Goal: Find specific page/section: Find specific page/section

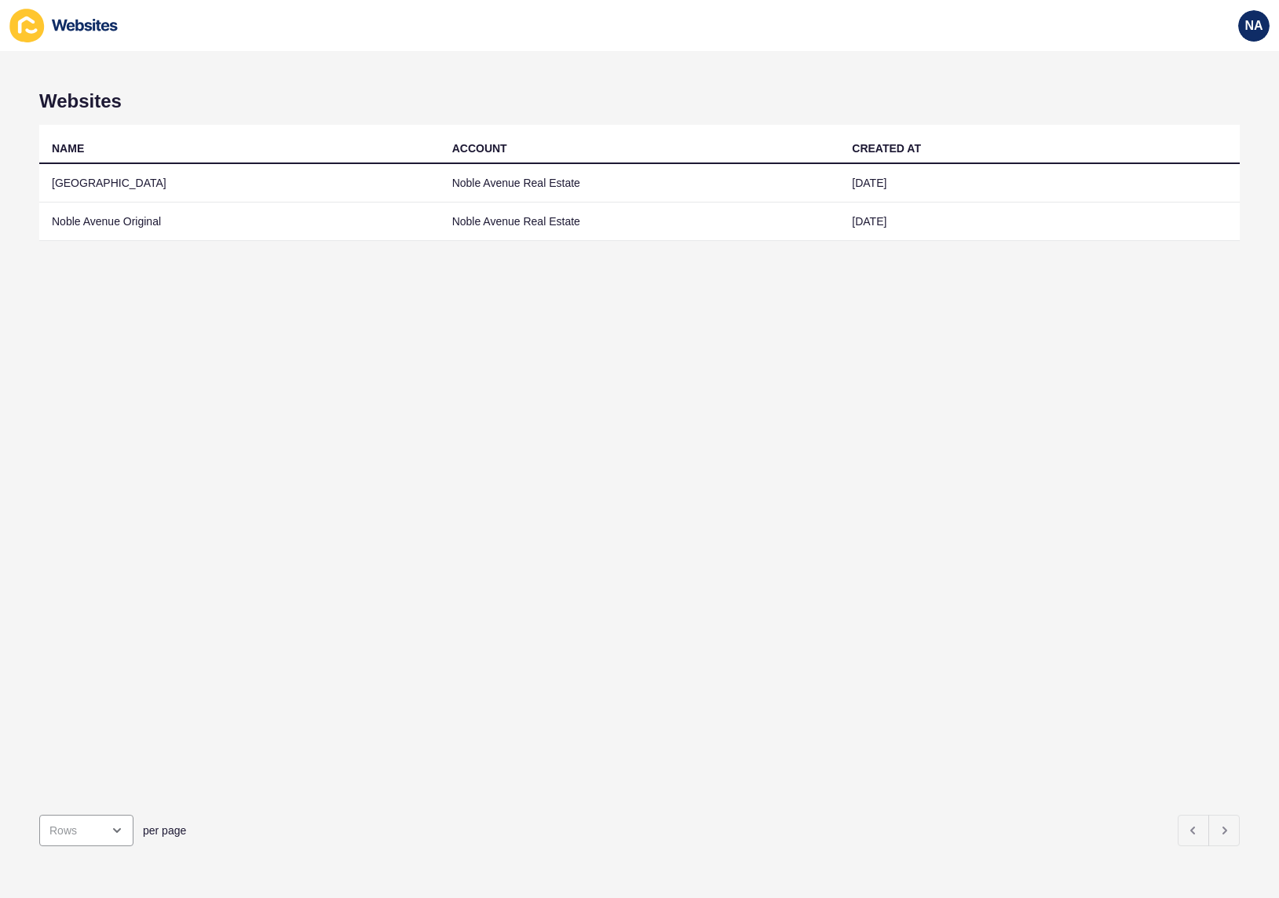
click at [93, 185] on td "[GEOGRAPHIC_DATA]" at bounding box center [239, 183] width 400 height 38
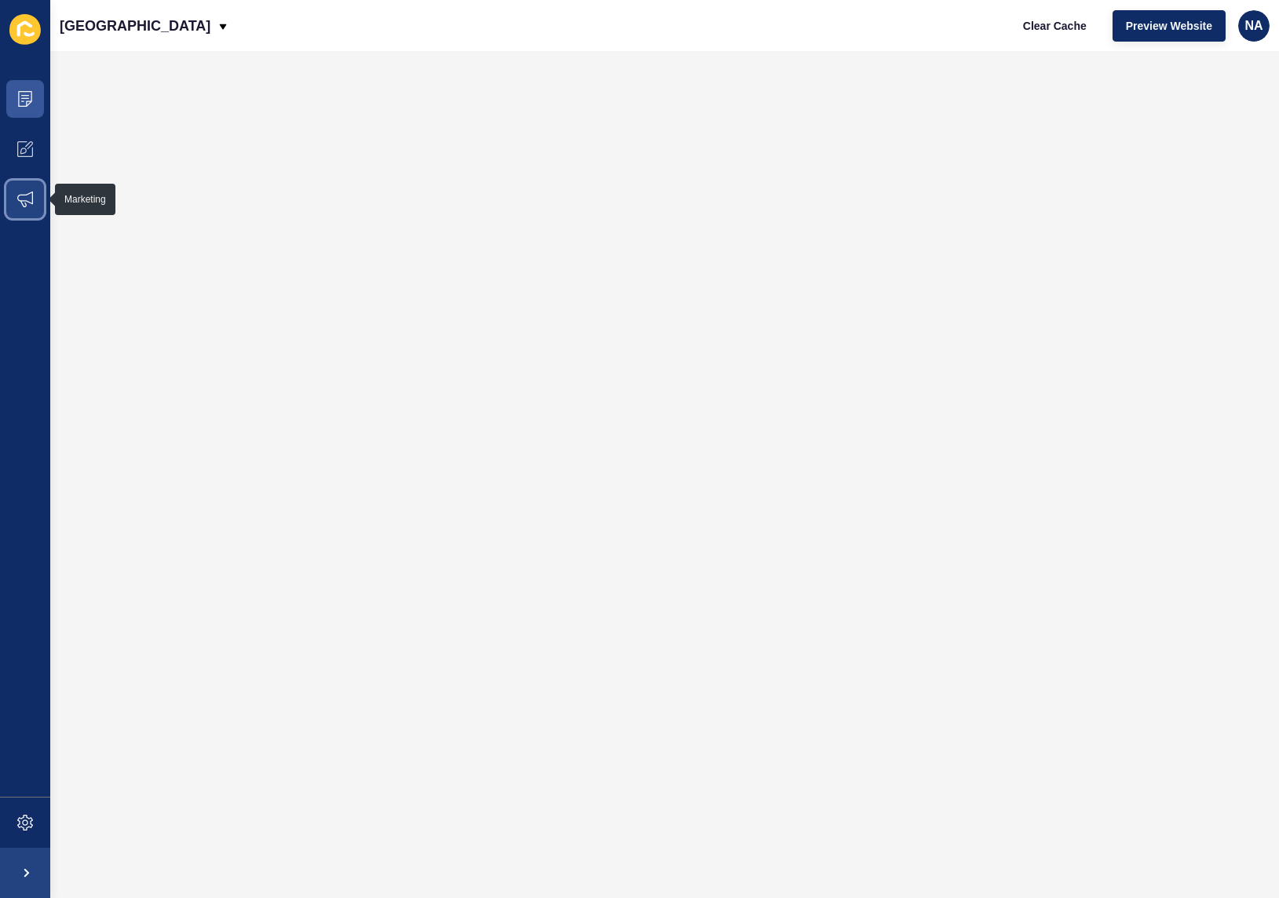
click at [19, 205] on icon at bounding box center [25, 200] width 16 height 16
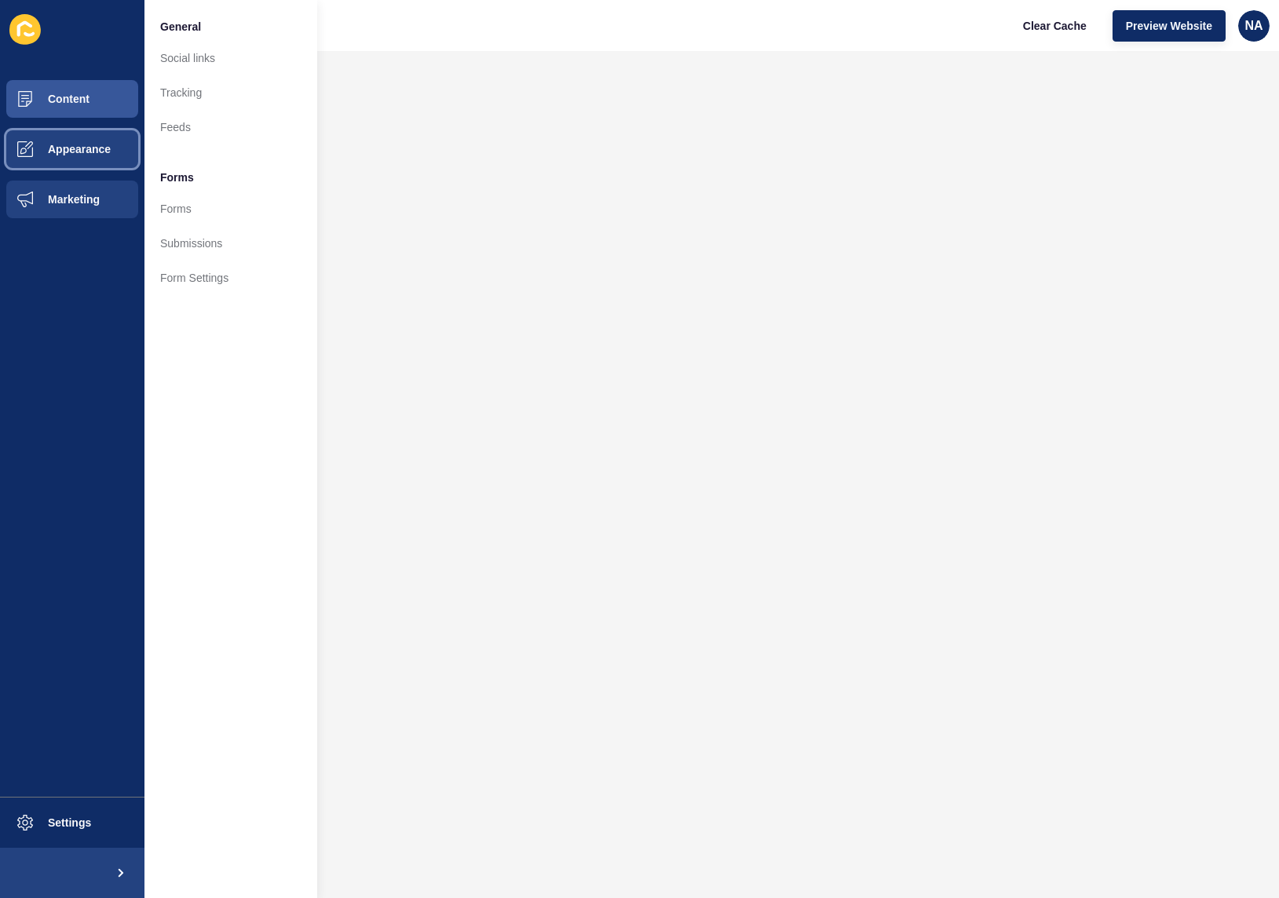
click at [73, 126] on button "Appearance" at bounding box center [72, 149] width 144 height 50
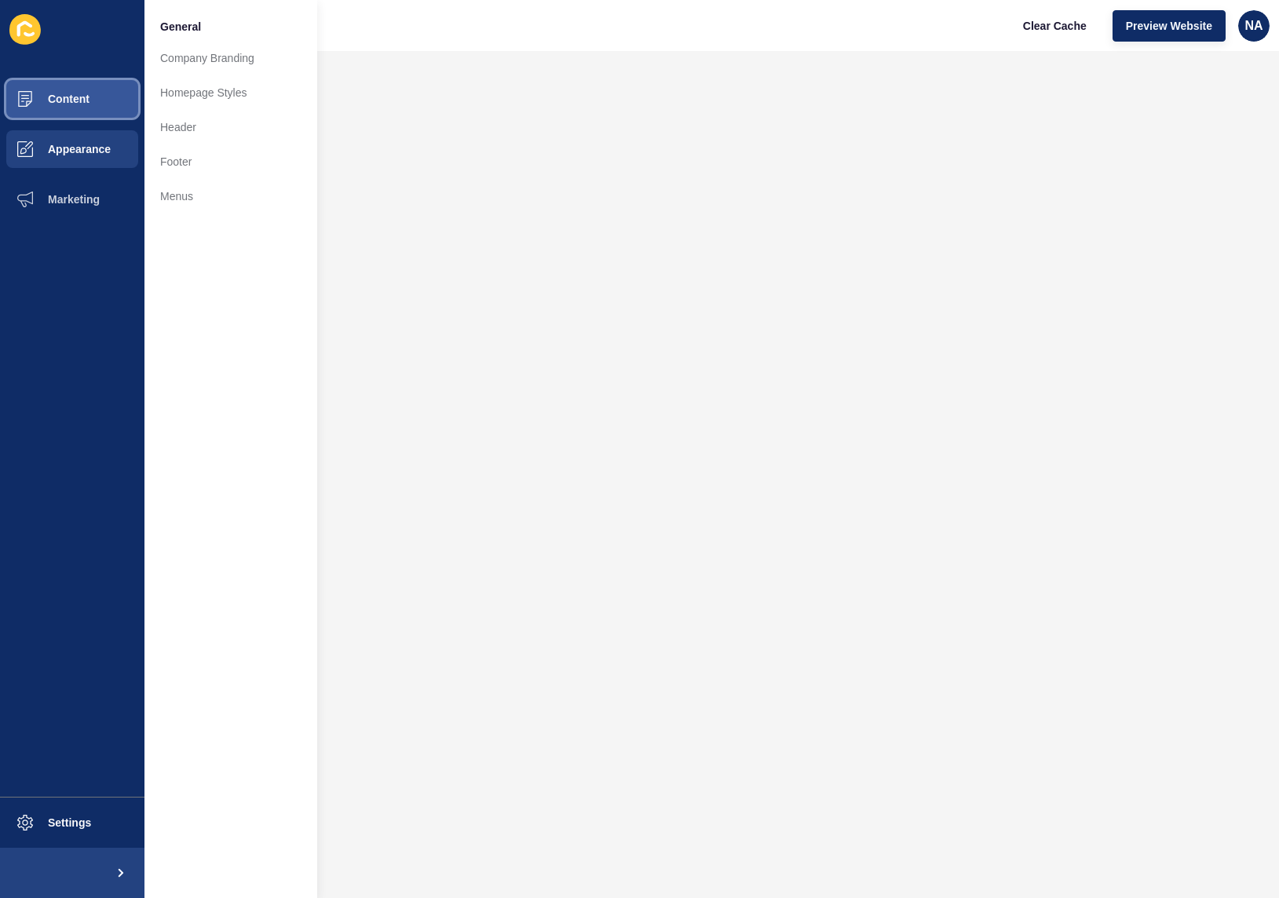
click at [74, 114] on button "Content" at bounding box center [72, 99] width 144 height 50
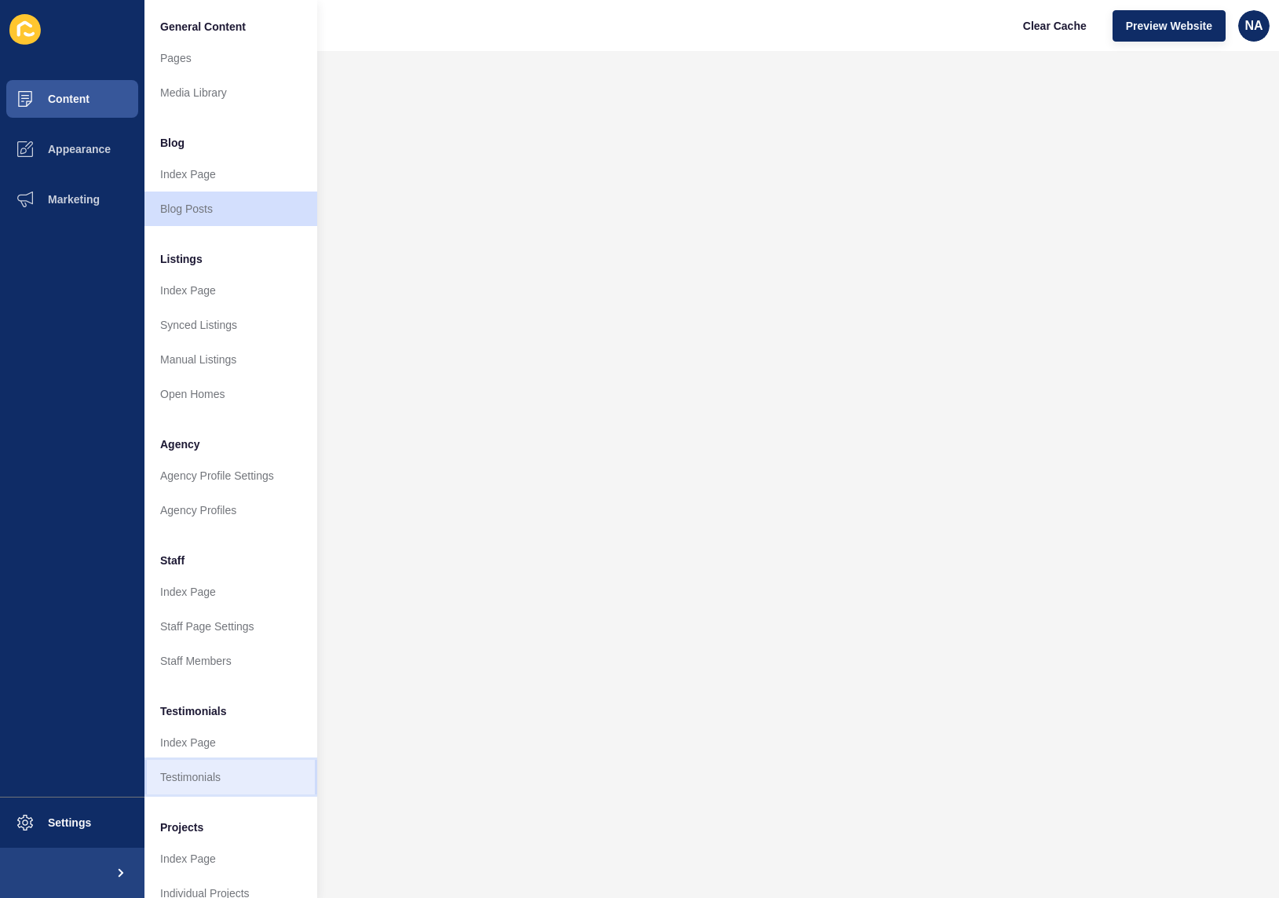
click at [218, 777] on link "Testimonials" at bounding box center [230, 777] width 173 height 35
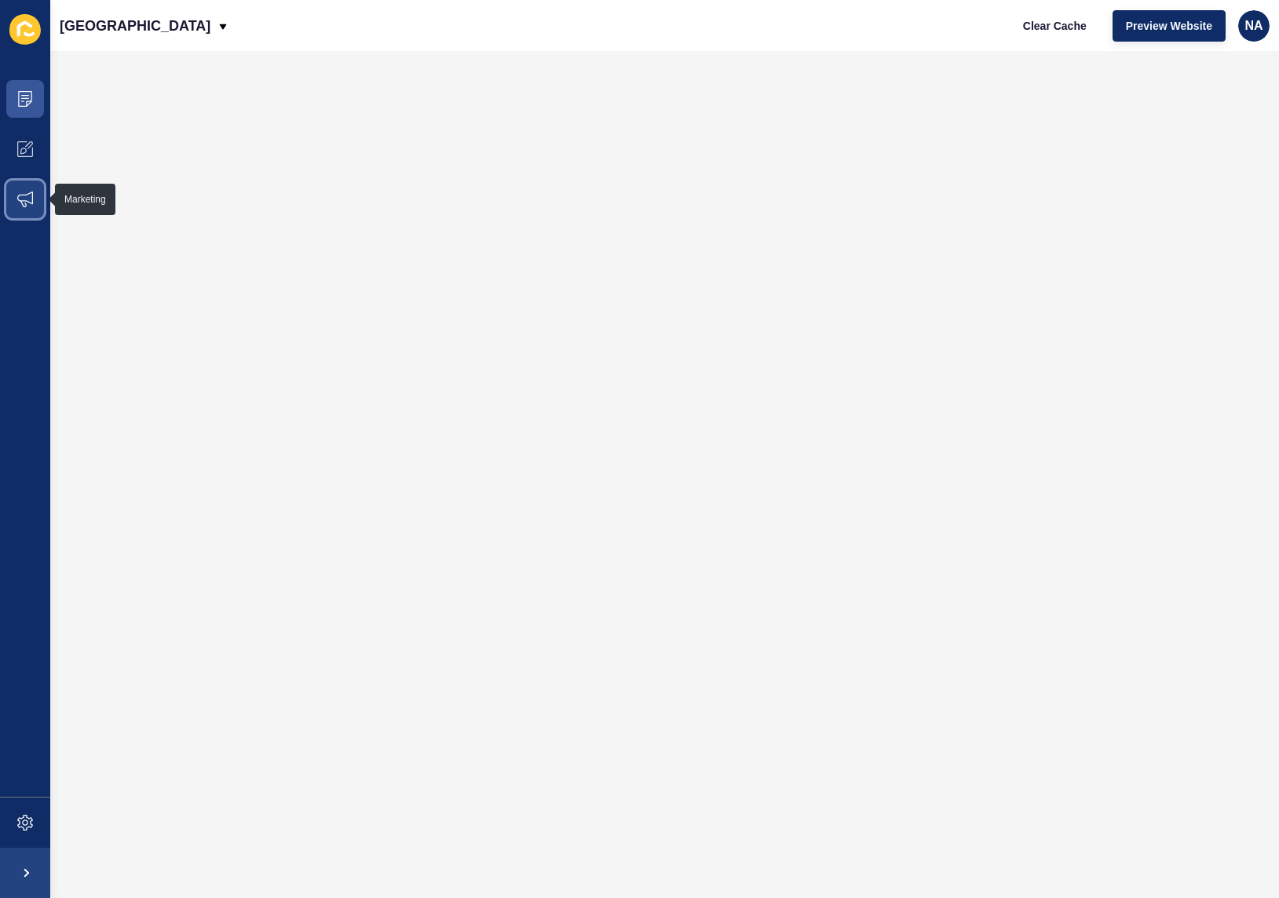
click at [35, 210] on span at bounding box center [25, 199] width 50 height 50
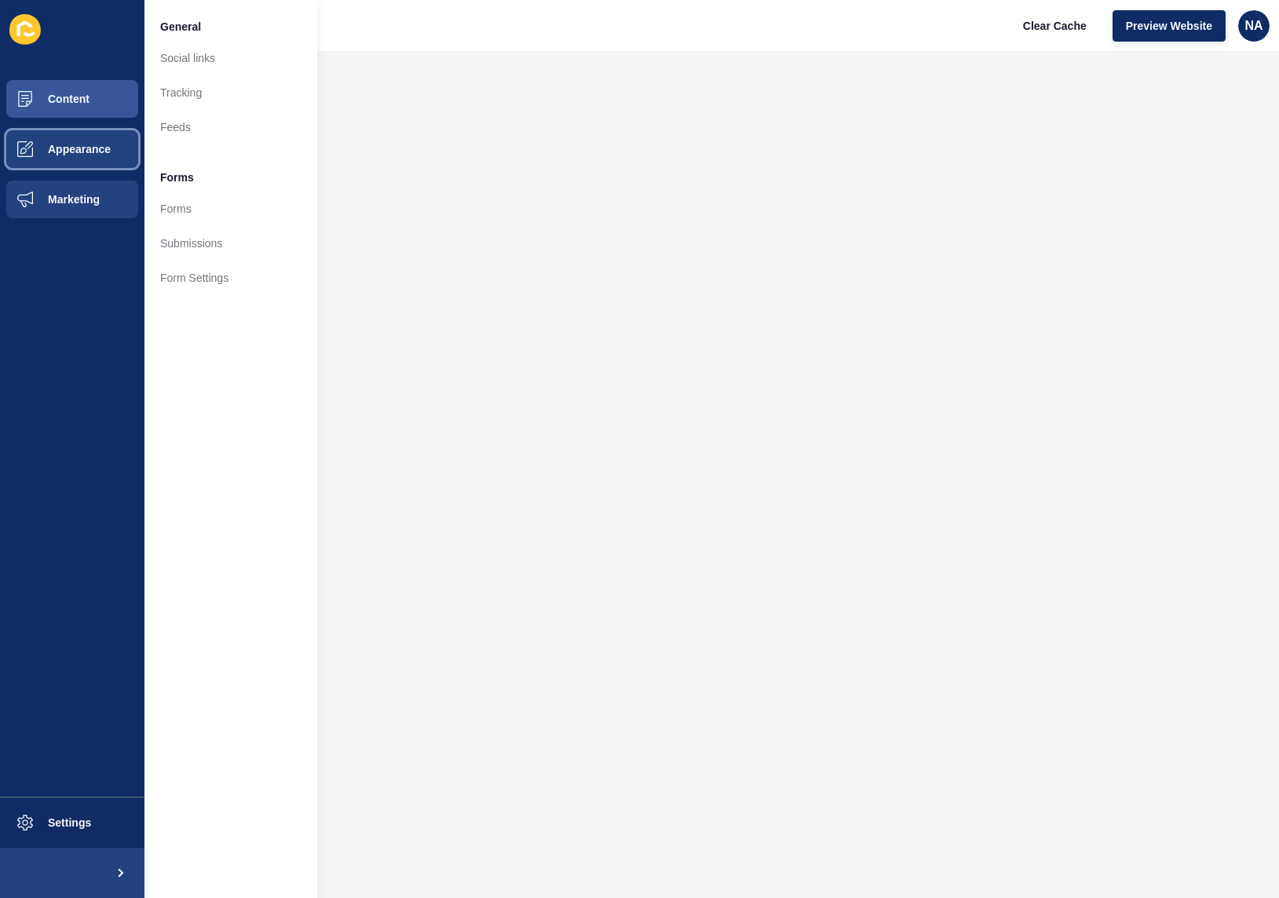
click at [68, 144] on span "Appearance" at bounding box center [54, 149] width 113 height 13
click at [65, 194] on span "Marketing" at bounding box center [49, 199] width 102 height 13
click at [75, 821] on span "Settings" at bounding box center [44, 823] width 93 height 13
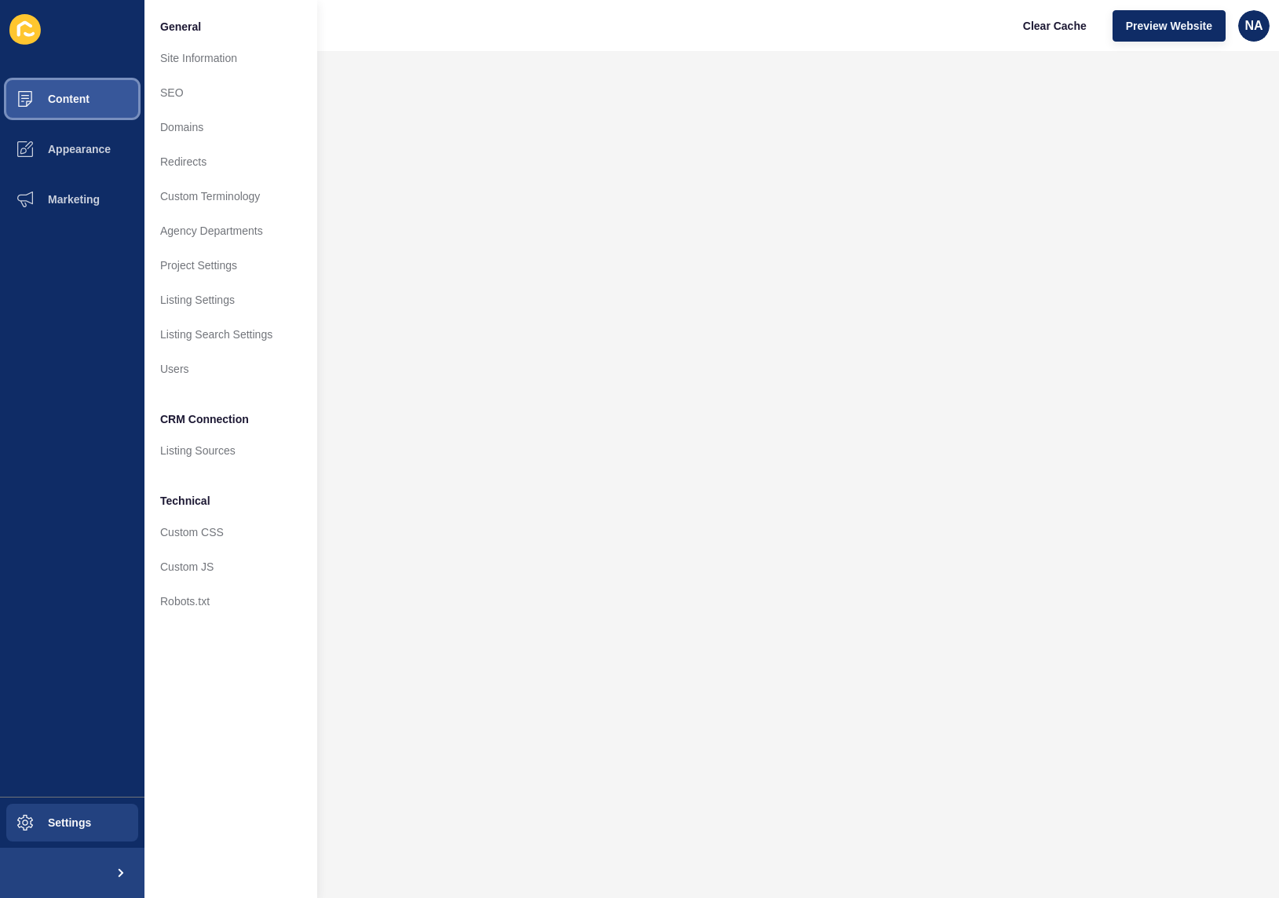
click at [66, 75] on button "Content" at bounding box center [72, 99] width 144 height 50
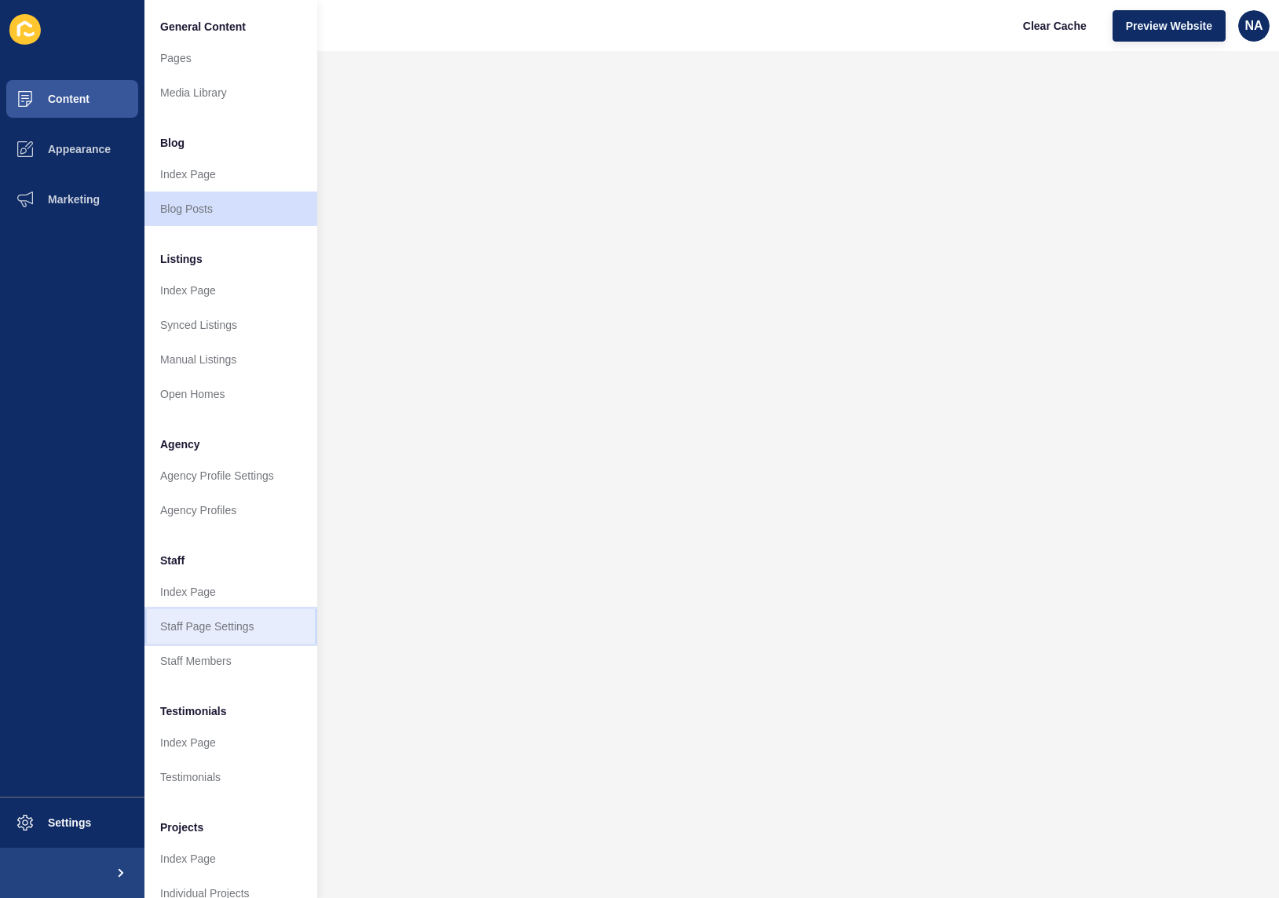
click at [231, 634] on link "Staff Page Settings" at bounding box center [230, 626] width 173 height 35
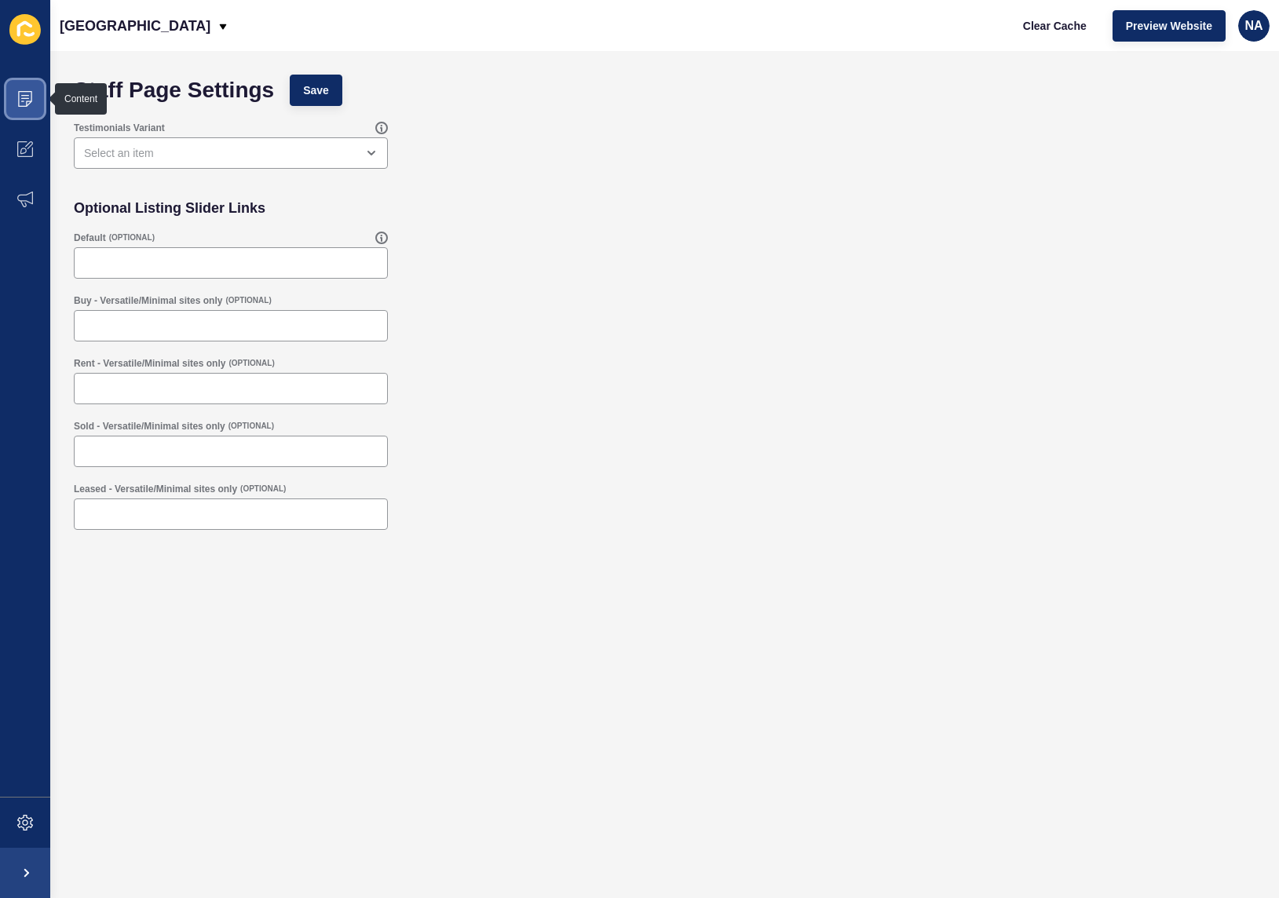
click at [21, 97] on icon at bounding box center [25, 99] width 16 height 16
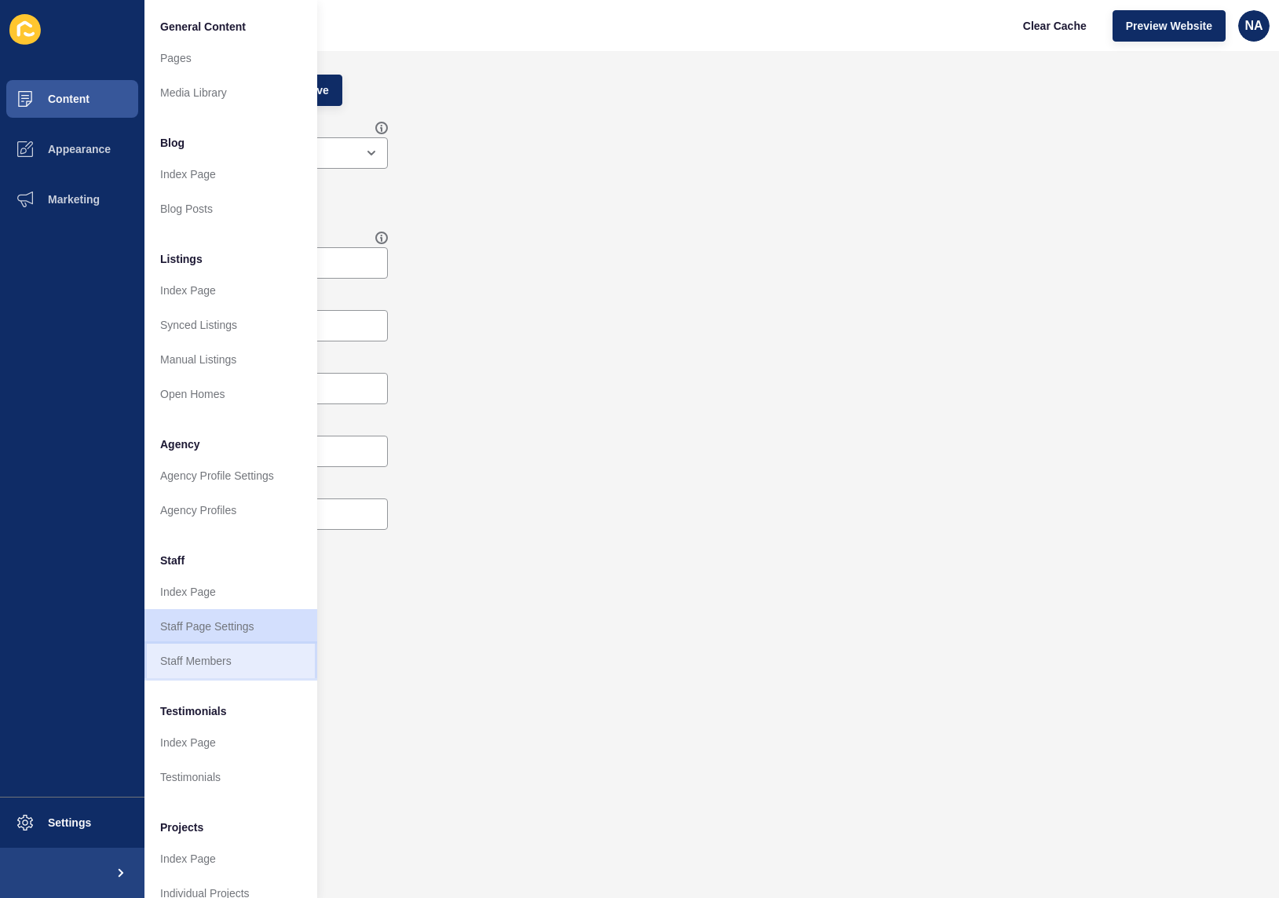
click at [242, 664] on link "Staff Members" at bounding box center [230, 661] width 173 height 35
